Goal: Answer question/provide support

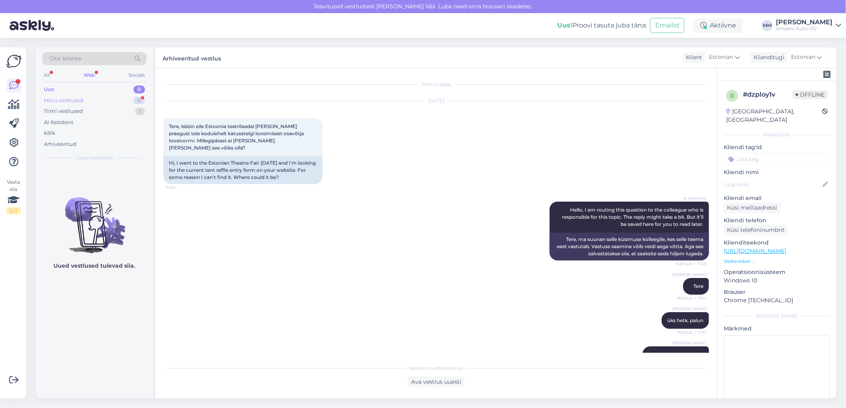
scroll to position [162, 0]
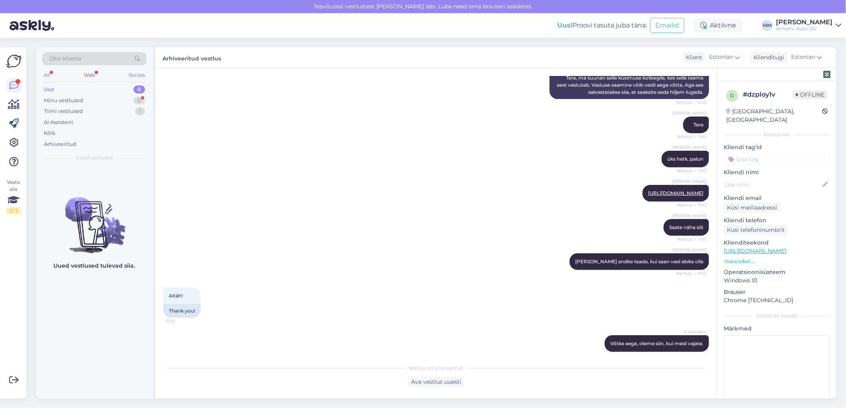
click at [90, 74] on div "Web" at bounding box center [89, 75] width 14 height 10
click at [80, 112] on div "Tiimi vestlused" at bounding box center [63, 111] width 39 height 8
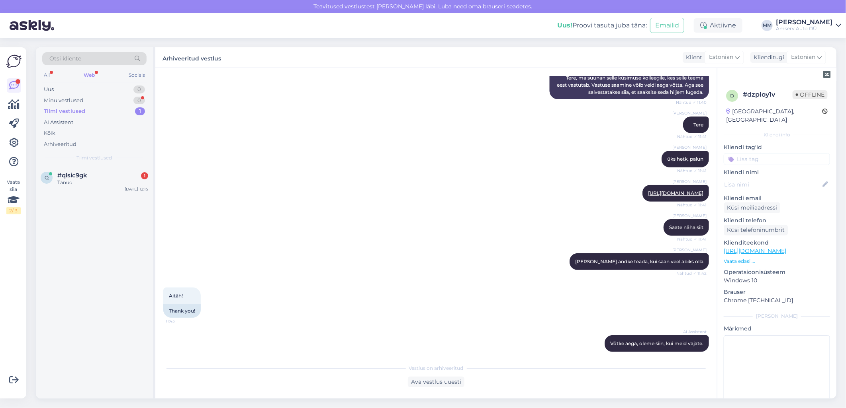
click at [89, 74] on div "Web" at bounding box center [89, 75] width 14 height 10
click at [90, 182] on div "Tänud!" at bounding box center [102, 182] width 91 height 7
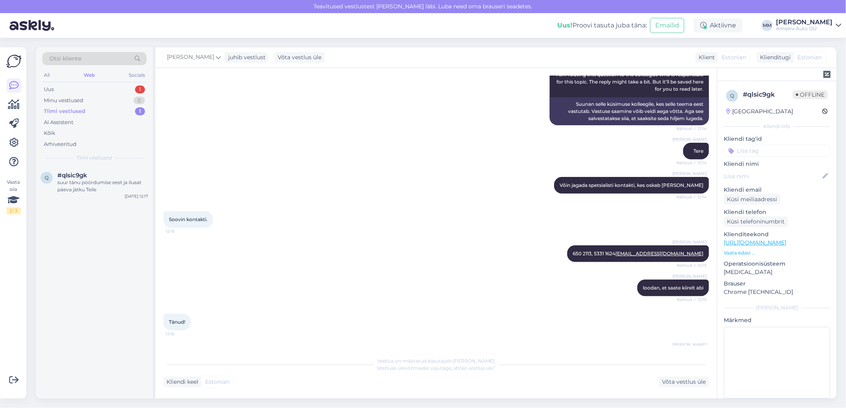
scroll to position [259, 0]
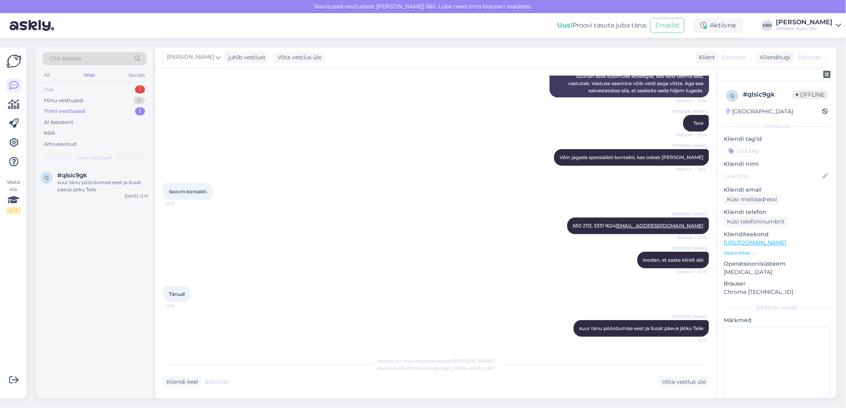
click at [88, 90] on div "Uus 1" at bounding box center [94, 89] width 104 height 11
click at [80, 180] on div "Krediidilepingutega tegeleb meie müügiosakond. Palun jätke oma kontaktandmed, e…" at bounding box center [102, 186] width 91 height 14
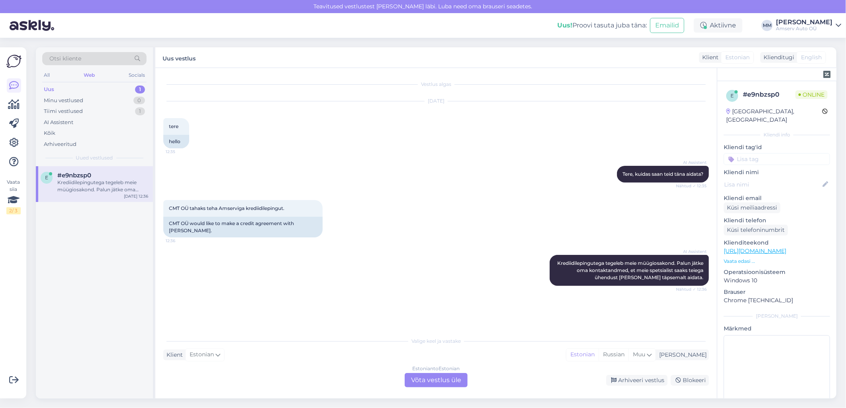
click at [427, 378] on div "Estonian to Estonian Võta vestlus üle" at bounding box center [436, 380] width 63 height 14
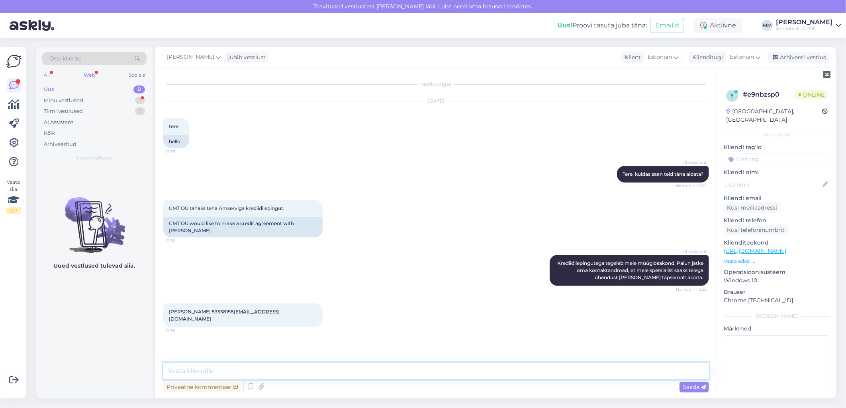
click at [230, 372] on textarea at bounding box center [435, 371] width 545 height 17
type textarea "Tere"
type textarea "Mis esindus sobib"
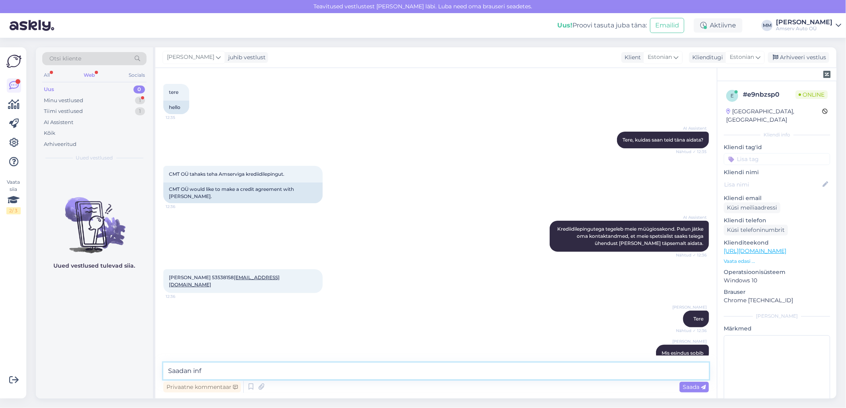
scroll to position [68, 0]
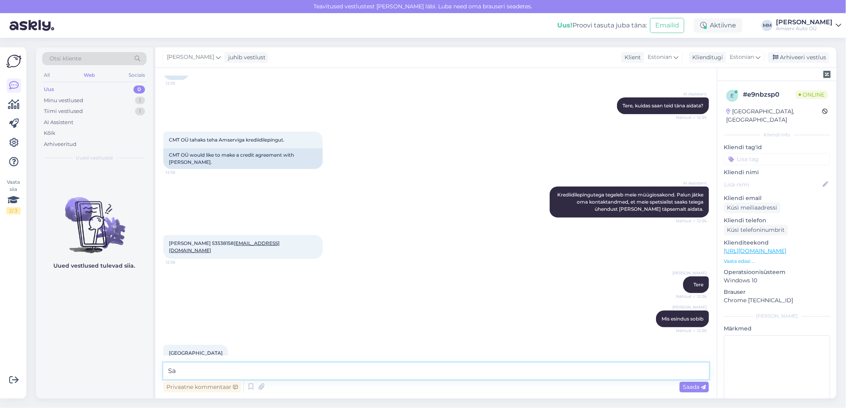
type textarea "S"
type textarea "Y"
type textarea "t"
type textarea "Tänan!"
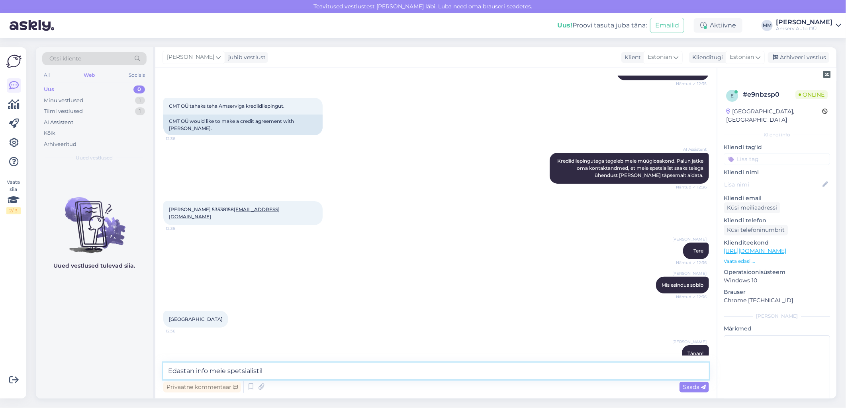
type textarea "Edastan info meie spetsialistile"
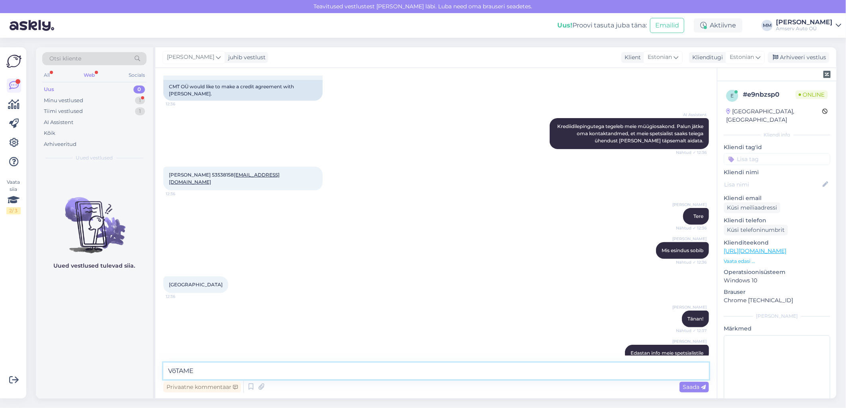
scroll to position [171, 0]
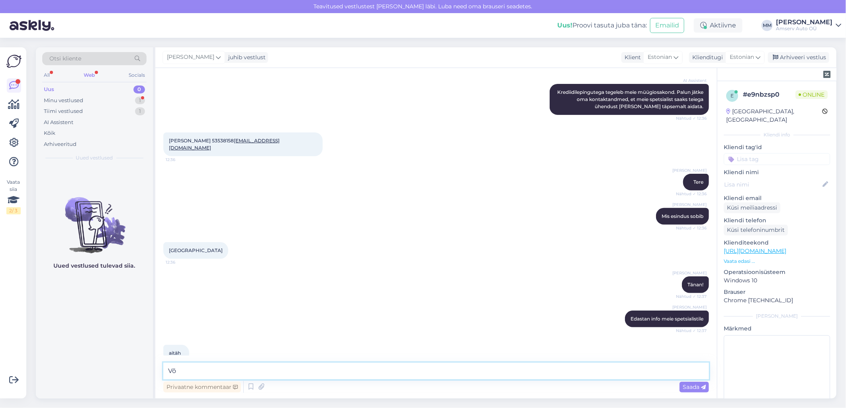
type textarea "V"
type textarea "i"
type textarea "Ilusat päeva!"
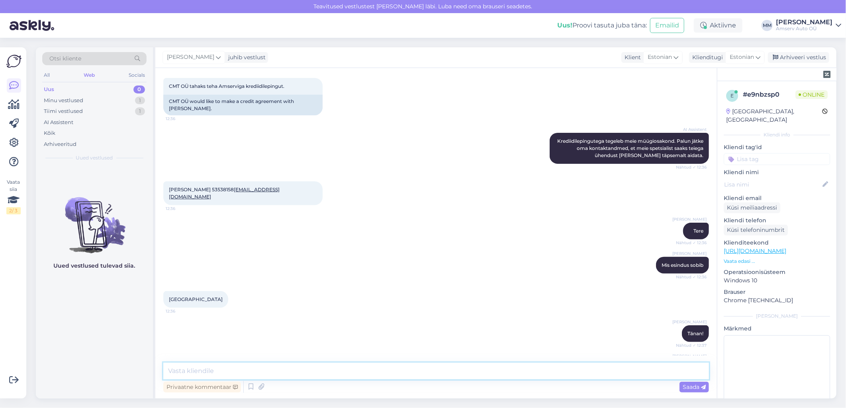
scroll to position [117, 0]
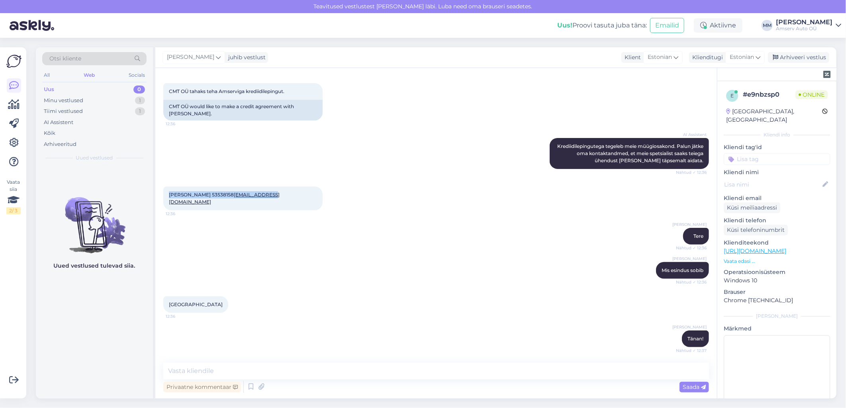
drag, startPoint x: 258, startPoint y: 186, endPoint x: 169, endPoint y: 184, distance: 88.8
click at [169, 187] on div "[PERSON_NAME] 53538158 [EMAIL_ADDRESS][DOMAIN_NAME] 12:36" at bounding box center [242, 199] width 159 height 24
copy span "[PERSON_NAME] 53538158 [EMAIL_ADDRESS][DOMAIN_NAME]"
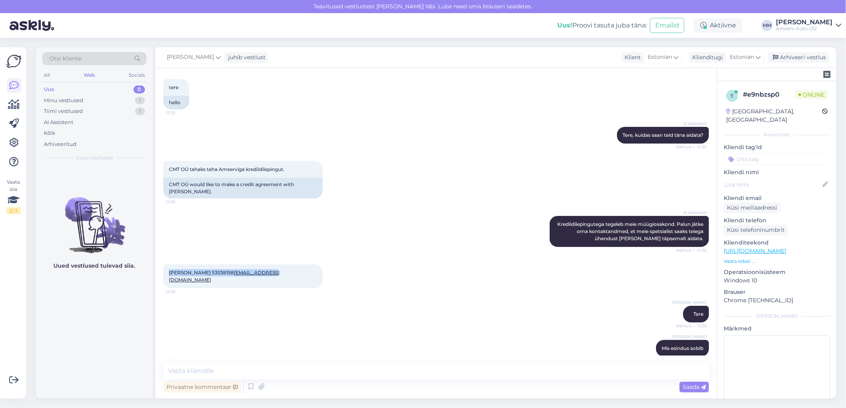
scroll to position [29, 0]
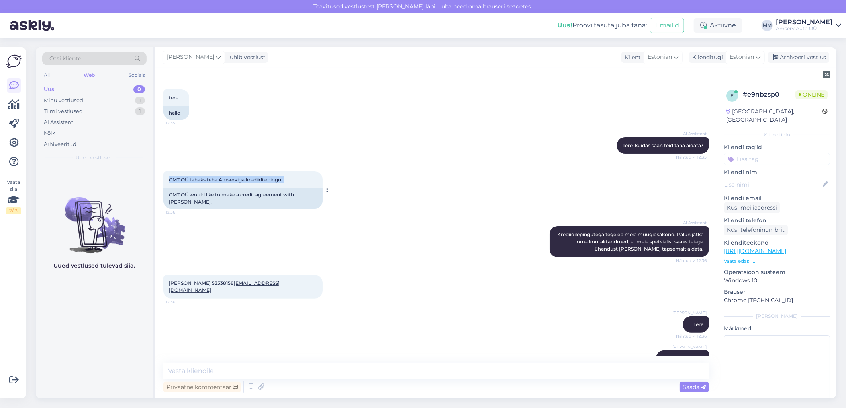
drag, startPoint x: 169, startPoint y: 178, endPoint x: 294, endPoint y: 181, distance: 125.0
click at [294, 181] on div "CMT OÜ tahaks teha Amserviga krediidilepingut. 12:36" at bounding box center [242, 180] width 159 height 17
drag, startPoint x: 294, startPoint y: 181, endPoint x: 282, endPoint y: 180, distance: 12.0
copy span "CMT OÜ tahaks teha Amserviga krediidilepingut."
click at [801, 57] on div "Arhiveeri vestlus" at bounding box center [798, 57] width 61 height 11
